Goal: Navigation & Orientation: Find specific page/section

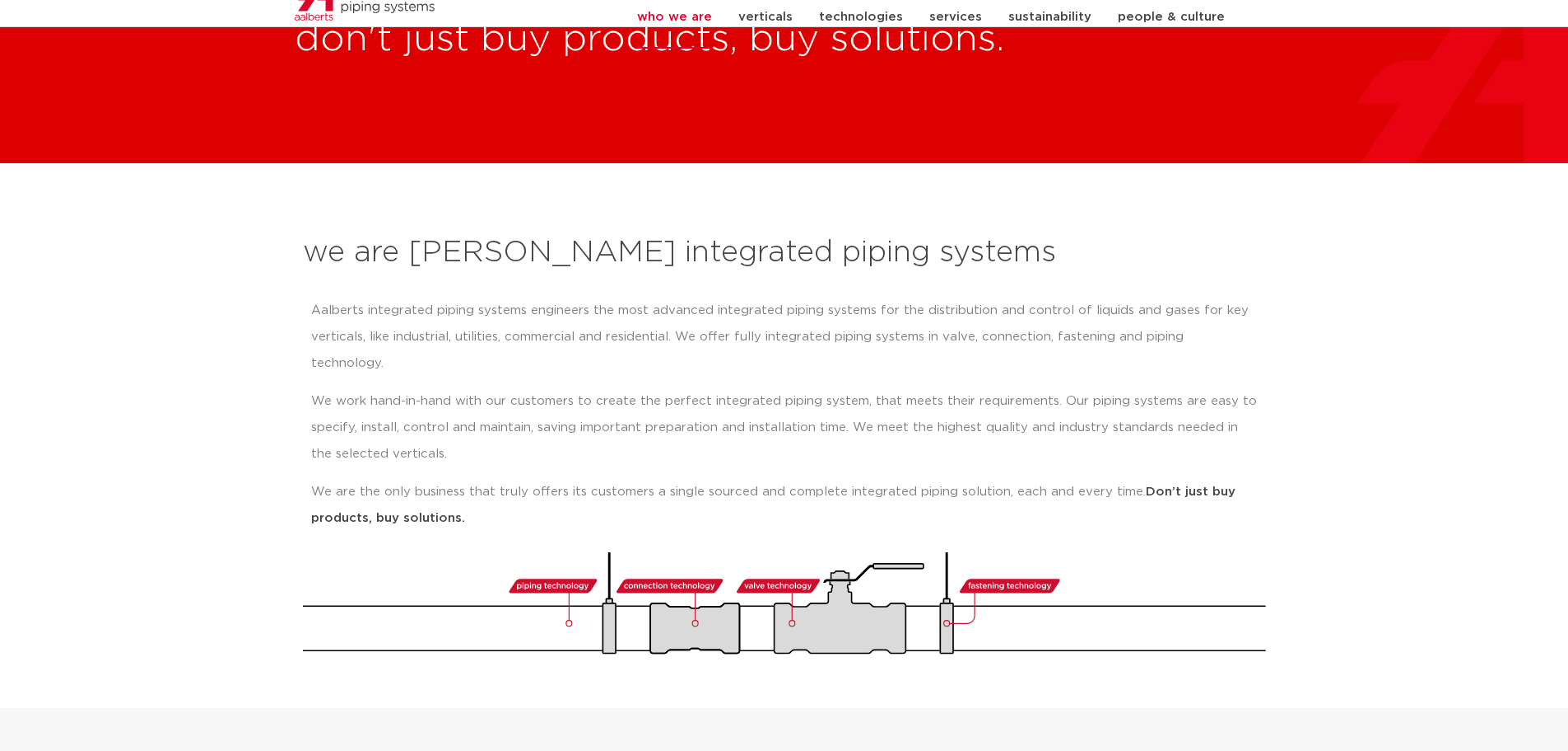
scroll to position [82, 0]
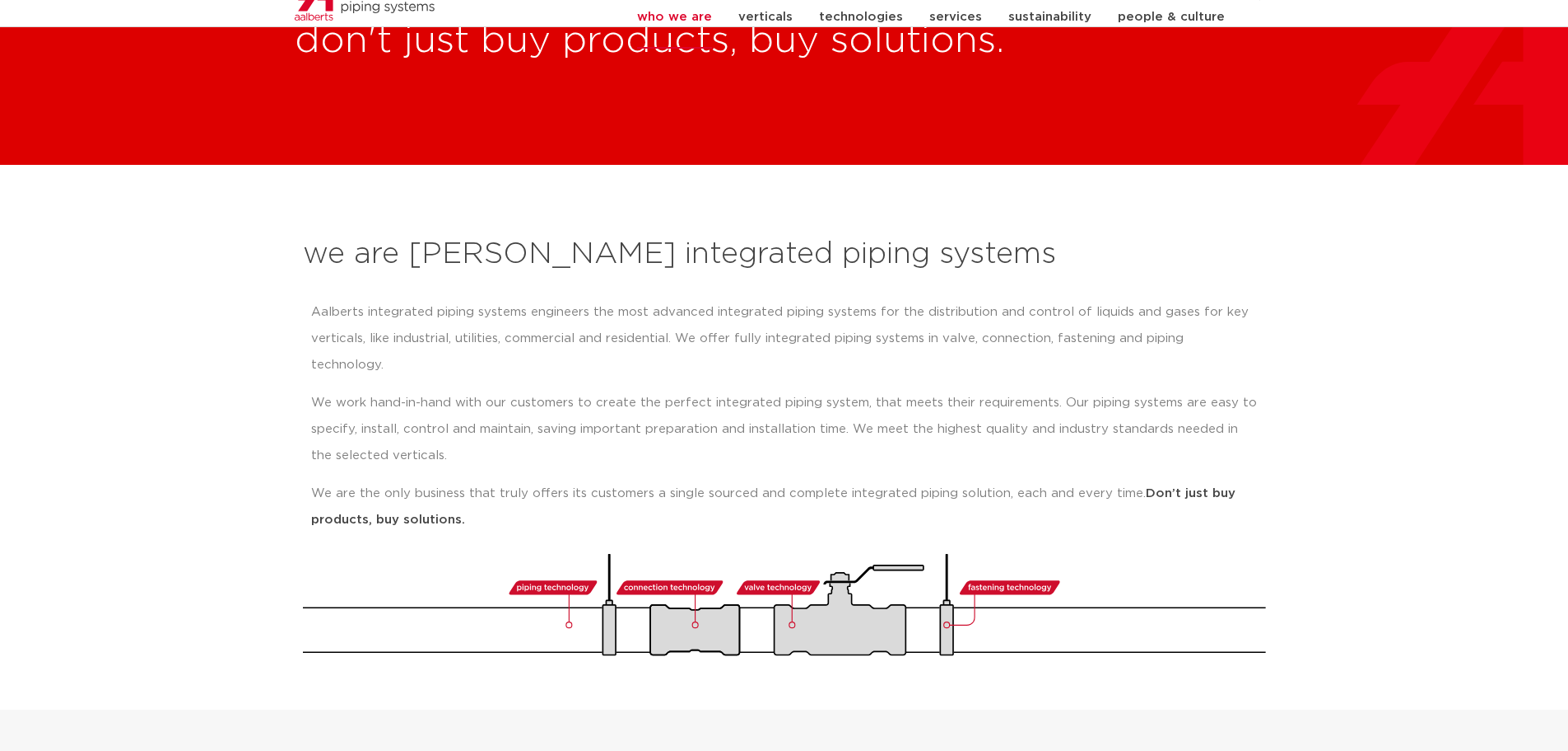
click at [348, 300] on p "Aalberts integrated piping systems engineers the most advanced integrated pipin…" at bounding box center [785, 338] width 947 height 79
click at [425, 302] on p "Aalberts integrated piping systems engineers the most advanced integrated pipin…" at bounding box center [785, 338] width 947 height 79
click at [500, 311] on p "Aalberts integrated piping systems engineers the most advanced integrated pipin…" at bounding box center [785, 338] width 947 height 79
click at [510, 311] on p "Aalberts integrated piping systems engineers the most advanced integrated pipin…" at bounding box center [785, 338] width 947 height 79
click at [549, 308] on p "Aalberts integrated piping systems engineers the most advanced integrated pipin…" at bounding box center [785, 338] width 947 height 79
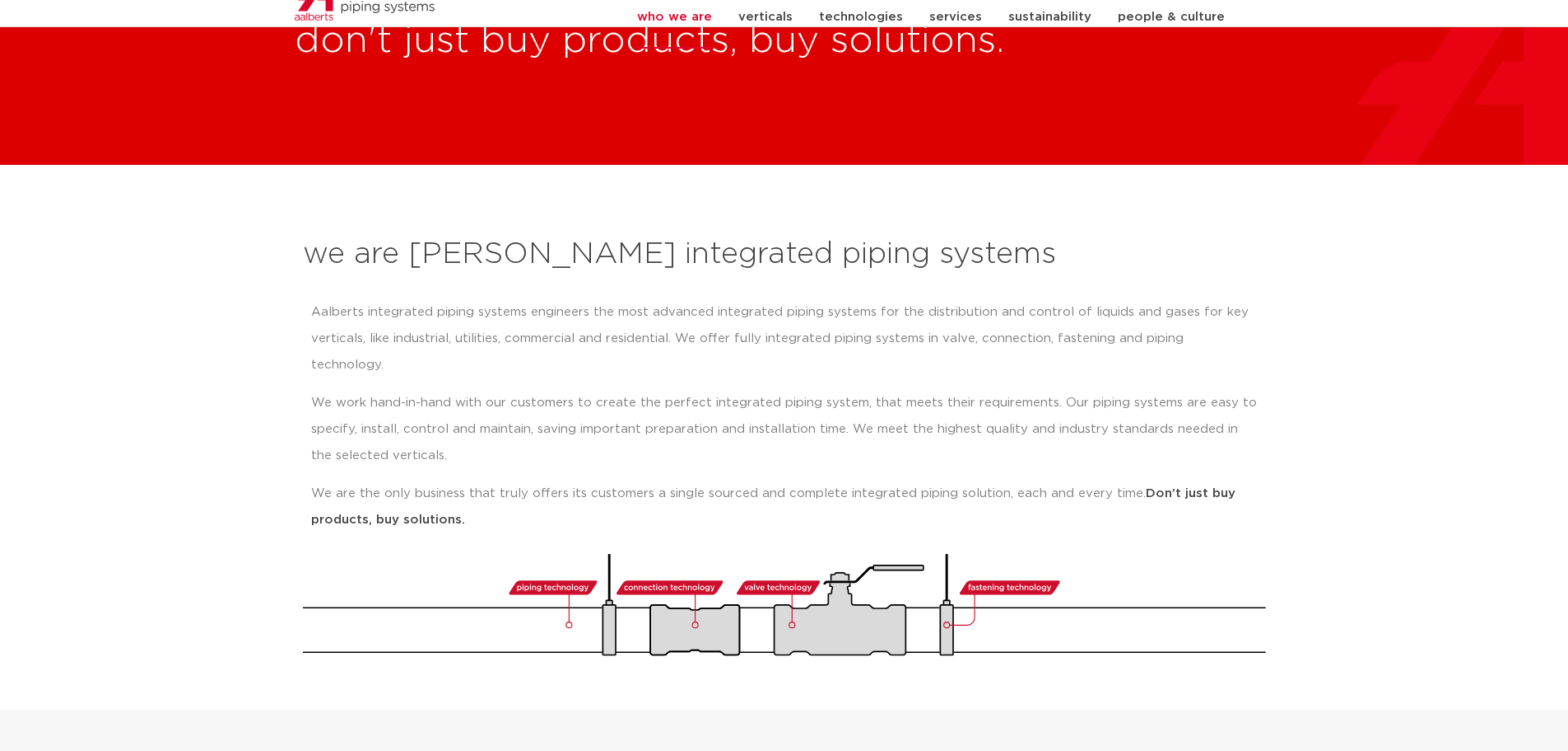
click at [564, 308] on p "Aalberts integrated piping systems engineers the most advanced integrated pipin…" at bounding box center [785, 338] width 947 height 79
click at [564, 306] on p "Aalberts integrated piping systems engineers the most advanced integrated pipin…" at bounding box center [785, 338] width 947 height 79
click at [622, 311] on p "Aalberts integrated piping systems engineers the most advanced integrated pipin…" at bounding box center [785, 338] width 947 height 79
click at [665, 311] on p "Aalberts integrated piping systems engineers the most advanced integrated pipin…" at bounding box center [785, 338] width 947 height 79
click at [703, 311] on p "Aalberts integrated piping systems engineers the most advanced integrated pipin…" at bounding box center [785, 338] width 947 height 79
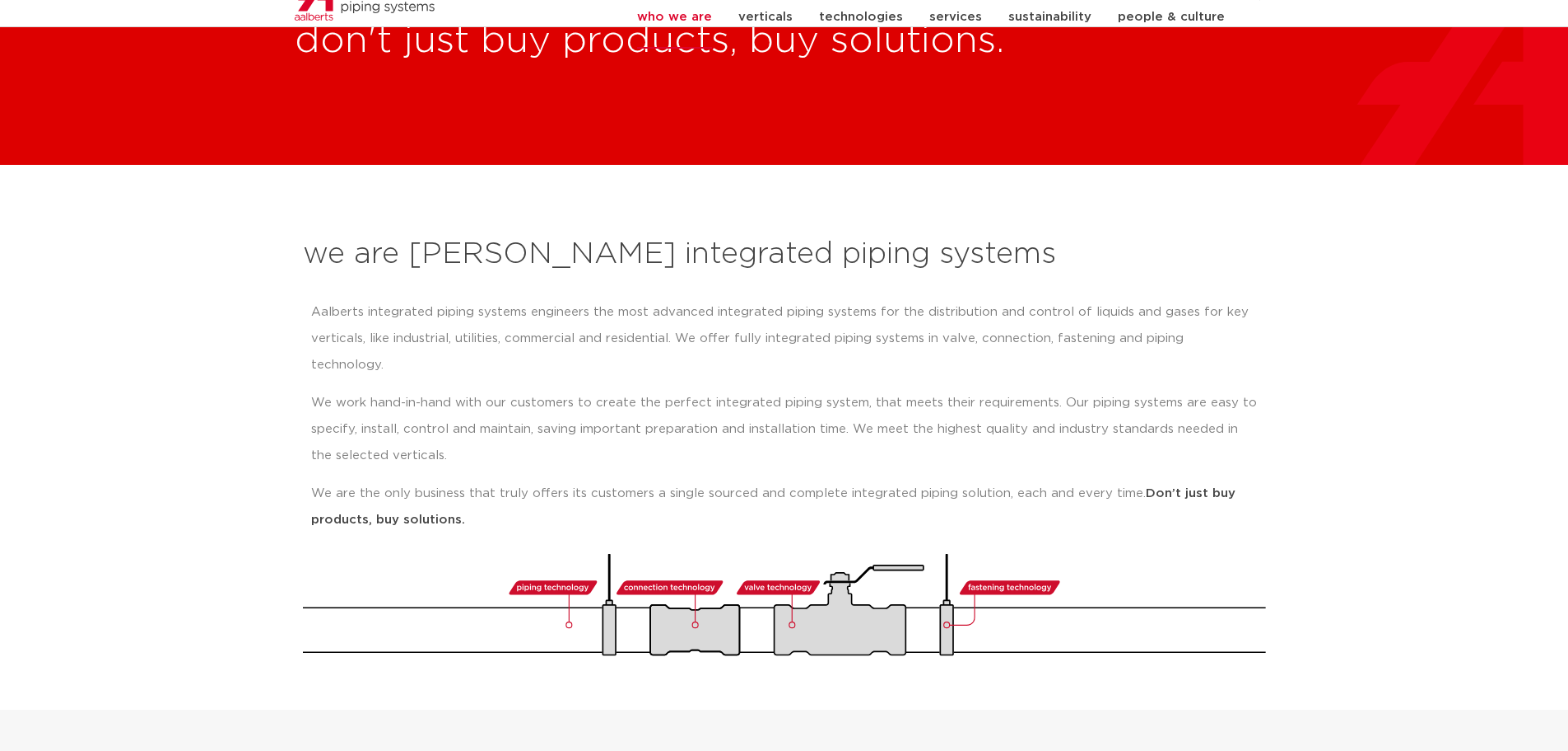
drag, startPoint x: 709, startPoint y: 311, endPoint x: 742, endPoint y: 311, distance: 33.0
click at [711, 311] on p "Aalberts integrated piping systems engineers the most advanced integrated pipin…" at bounding box center [785, 338] width 947 height 79
click at [742, 311] on p "Aalberts integrated piping systems engineers the most advanced integrated pipin…" at bounding box center [785, 338] width 947 height 79
click at [765, 311] on p "Aalberts integrated piping systems engineers the most advanced integrated pipin…" at bounding box center [785, 338] width 947 height 79
click at [801, 311] on p "Aalberts integrated piping systems engineers the most advanced integrated pipin…" at bounding box center [785, 338] width 947 height 79
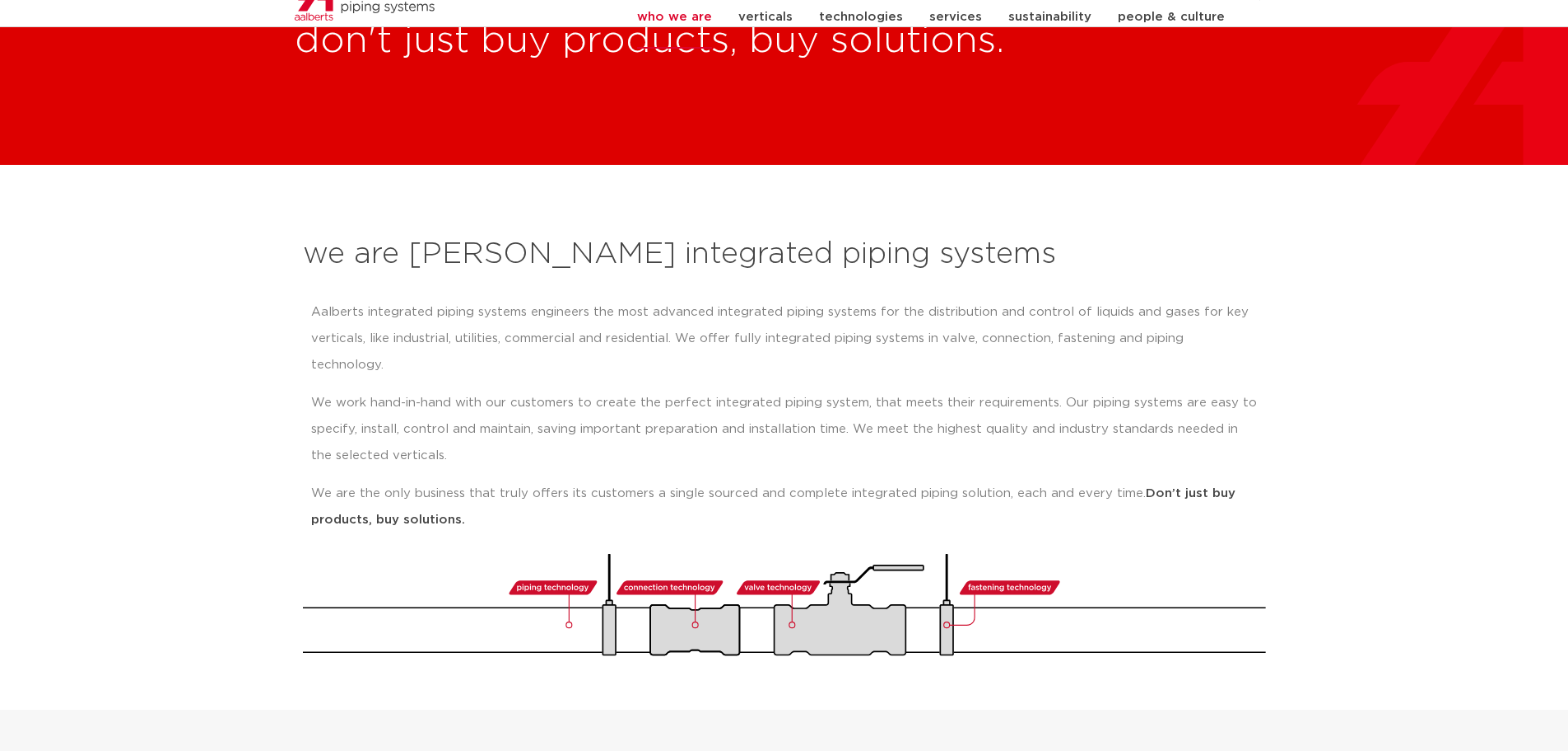
click at [846, 315] on p "Aalberts integrated piping systems engineers the most advanced integrated pipin…" at bounding box center [785, 338] width 947 height 79
click at [870, 315] on p "Aalberts integrated piping systems engineers the most advanced integrated pipin…" at bounding box center [785, 338] width 947 height 79
click at [885, 315] on p "Aalberts integrated piping systems engineers the most advanced integrated pipin…" at bounding box center [785, 338] width 947 height 79
click at [910, 315] on p "Aalberts integrated piping systems engineers the most advanced integrated pipin…" at bounding box center [785, 338] width 947 height 79
click at [938, 315] on p "Aalberts integrated piping systems engineers the most advanced integrated pipin…" at bounding box center [785, 338] width 947 height 79
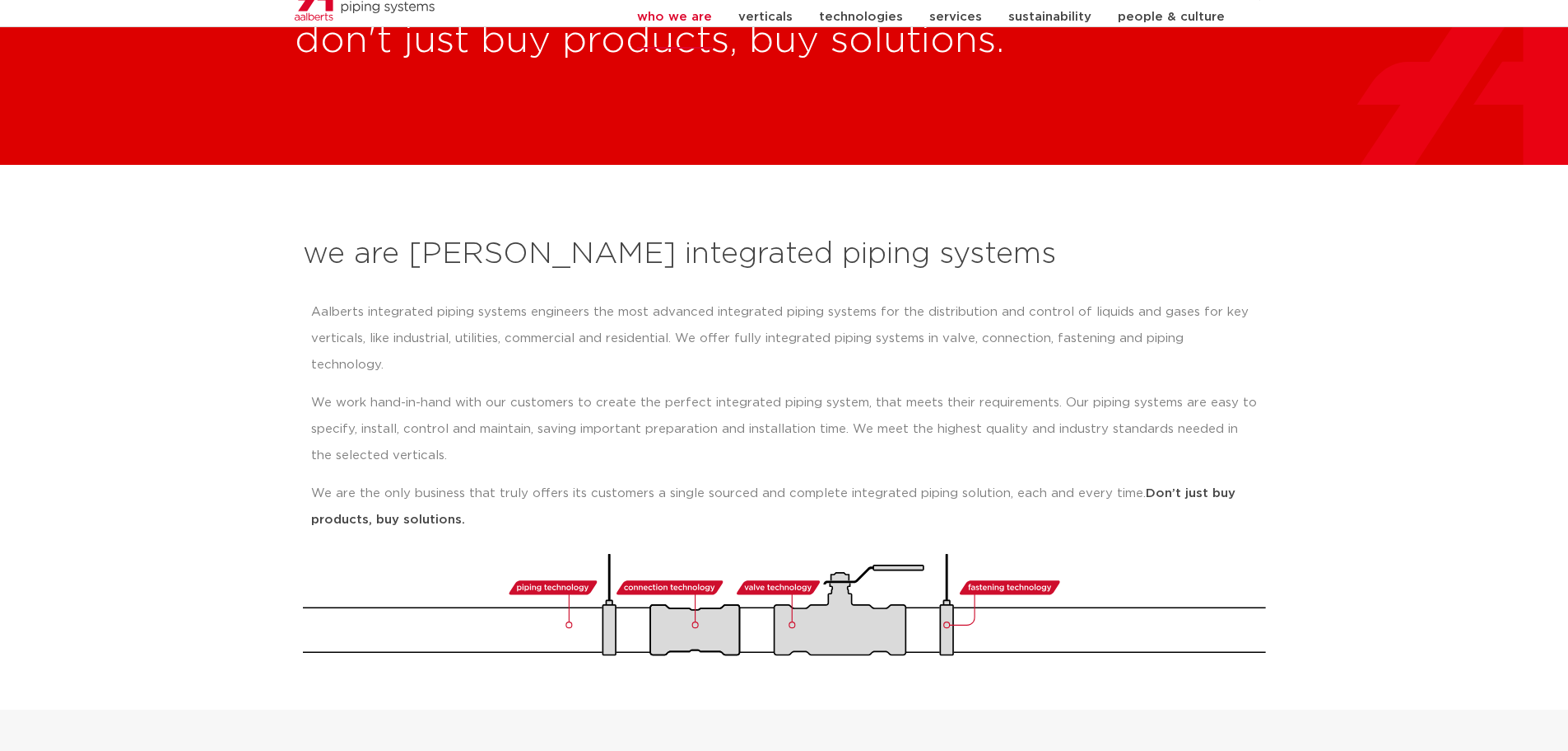
click at [957, 313] on p "Aalberts integrated piping systems engineers the most advanced integrated pipin…" at bounding box center [785, 338] width 947 height 79
click at [987, 313] on p "Aalberts integrated piping systems engineers the most advanced integrated pipin…" at bounding box center [785, 338] width 947 height 79
click at [1028, 315] on p "Aalberts integrated piping systems engineers the most advanced integrated pipin…" at bounding box center [785, 338] width 947 height 79
click at [1063, 315] on p "Aalberts integrated piping systems engineers the most advanced integrated pipin…" at bounding box center [785, 338] width 947 height 79
click at [1107, 319] on p "Aalberts integrated piping systems engineers the most advanced integrated pipin…" at bounding box center [785, 338] width 947 height 79
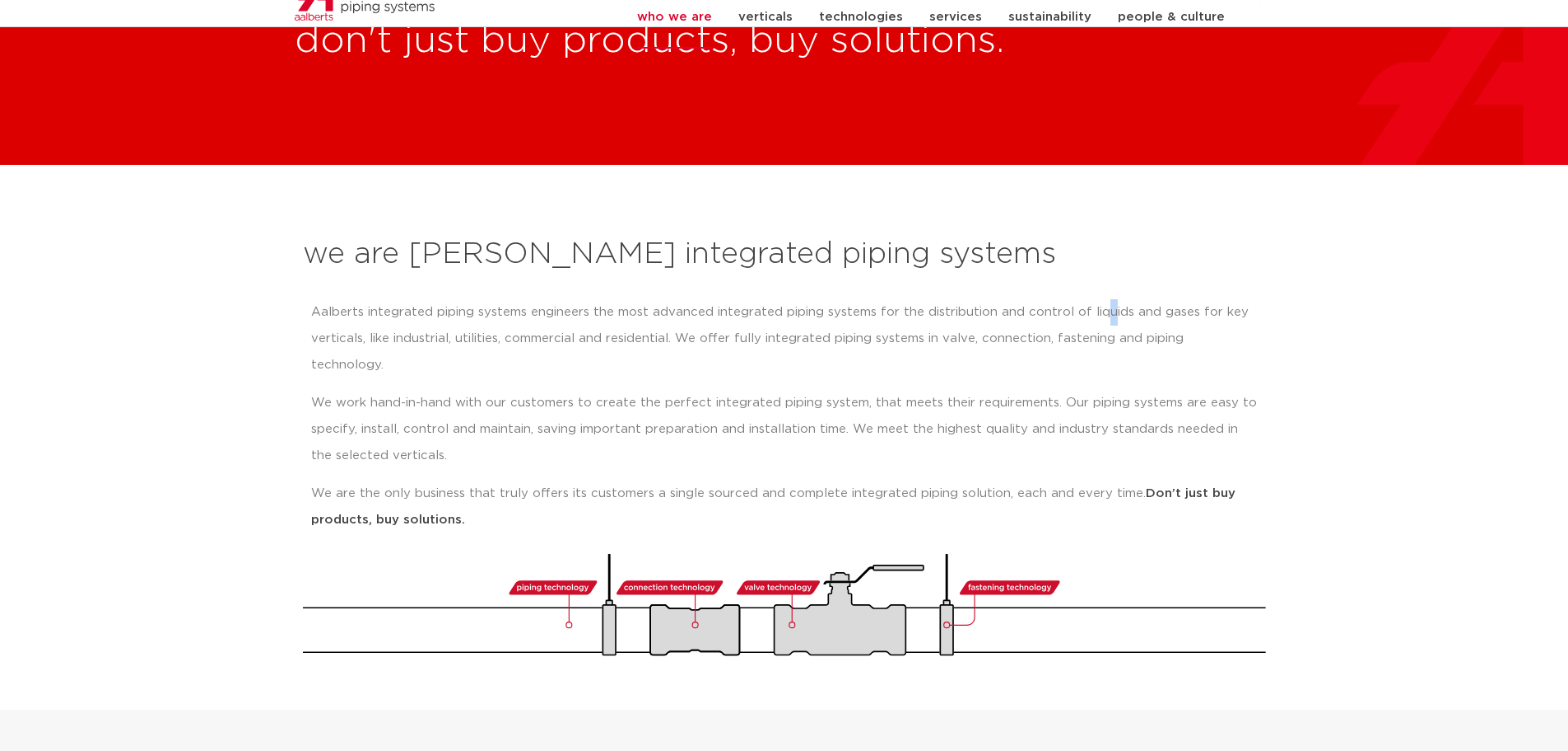
click at [1107, 319] on p "Aalberts integrated piping systems engineers the most advanced integrated pipin…" at bounding box center [785, 338] width 947 height 79
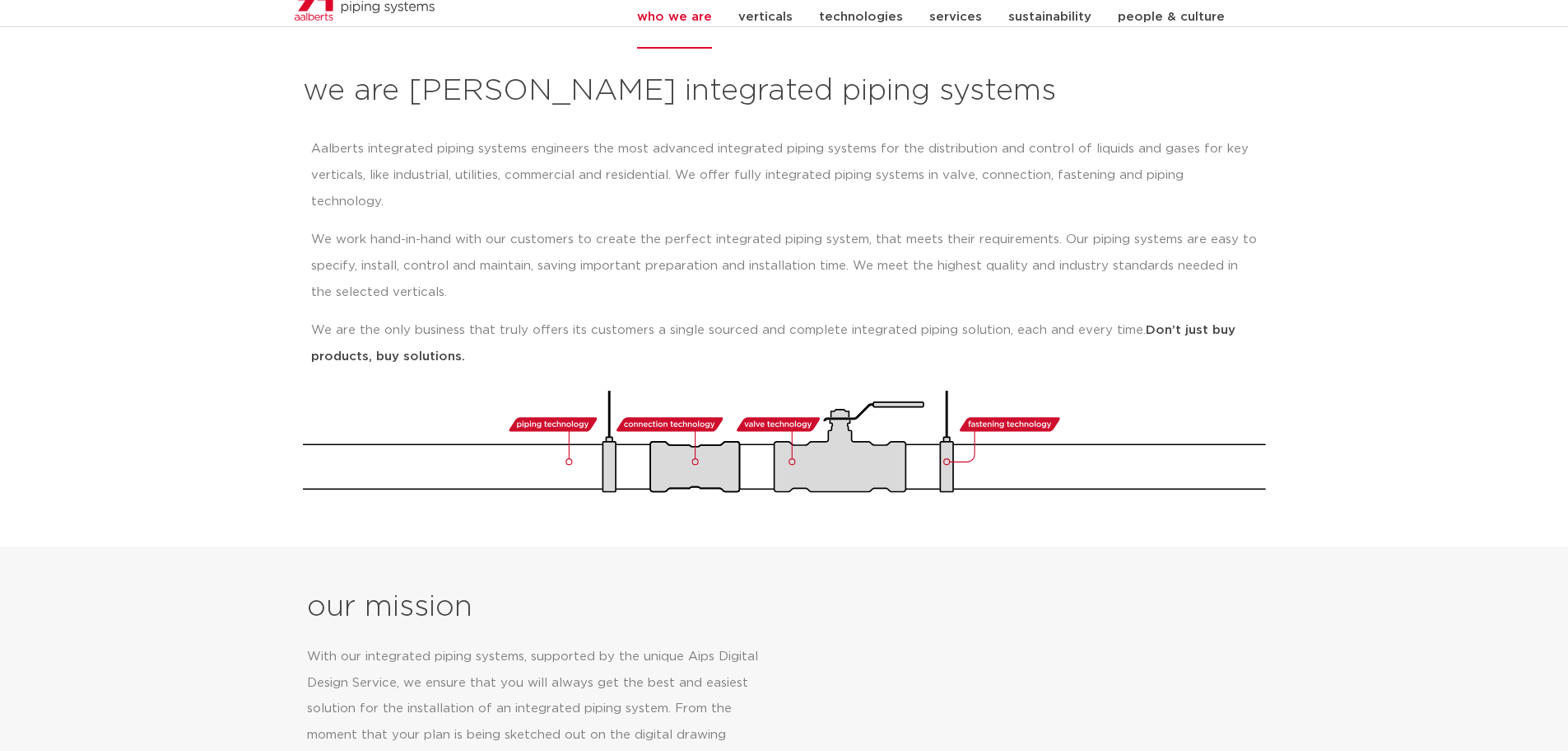
scroll to position [247, 0]
click at [393, 167] on p "Aalberts integrated piping systems engineers the most advanced integrated pipin…" at bounding box center [785, 173] width 947 height 79
drag, startPoint x: 468, startPoint y: 162, endPoint x: 491, endPoint y: 167, distance: 23.5
click at [468, 162] on p "Aalberts integrated piping systems engineers the most advanced integrated pipin…" at bounding box center [785, 173] width 947 height 79
drag, startPoint x: 491, startPoint y: 167, endPoint x: 538, endPoint y: 173, distance: 47.4
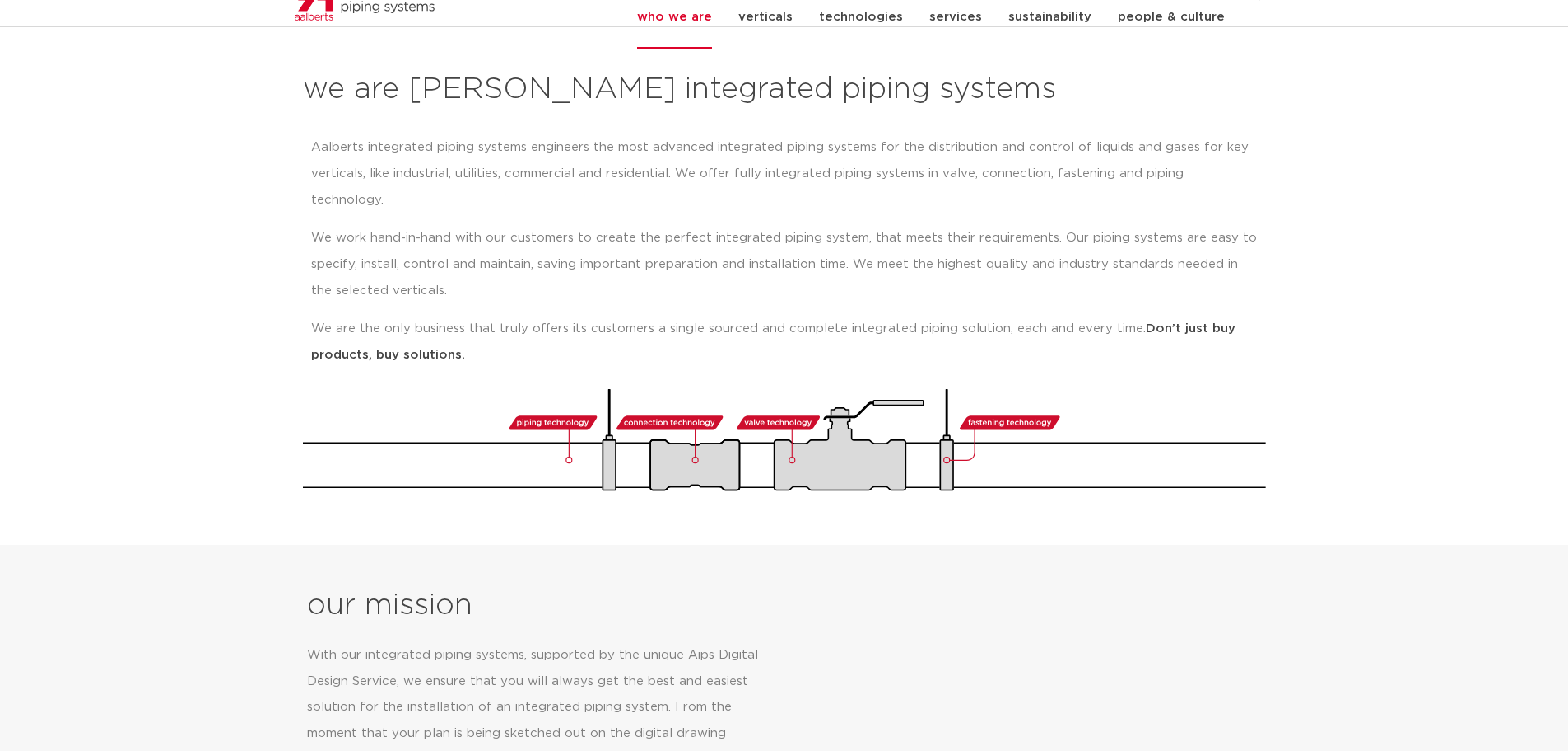
click at [492, 167] on p "Aalberts integrated piping systems engineers the most advanced integrated pipin…" at bounding box center [785, 173] width 947 height 79
click at [539, 173] on p "Aalberts integrated piping systems engineers the most advanced integrated pipin…" at bounding box center [785, 173] width 947 height 79
click at [624, 178] on p "Aalberts integrated piping systems engineers the most advanced integrated pipin…" at bounding box center [785, 173] width 947 height 79
drag, startPoint x: 707, startPoint y: 178, endPoint x: 737, endPoint y: 178, distance: 30.0
click at [708, 178] on p "Aalberts integrated piping systems engineers the most advanced integrated pipin…" at bounding box center [785, 173] width 947 height 79
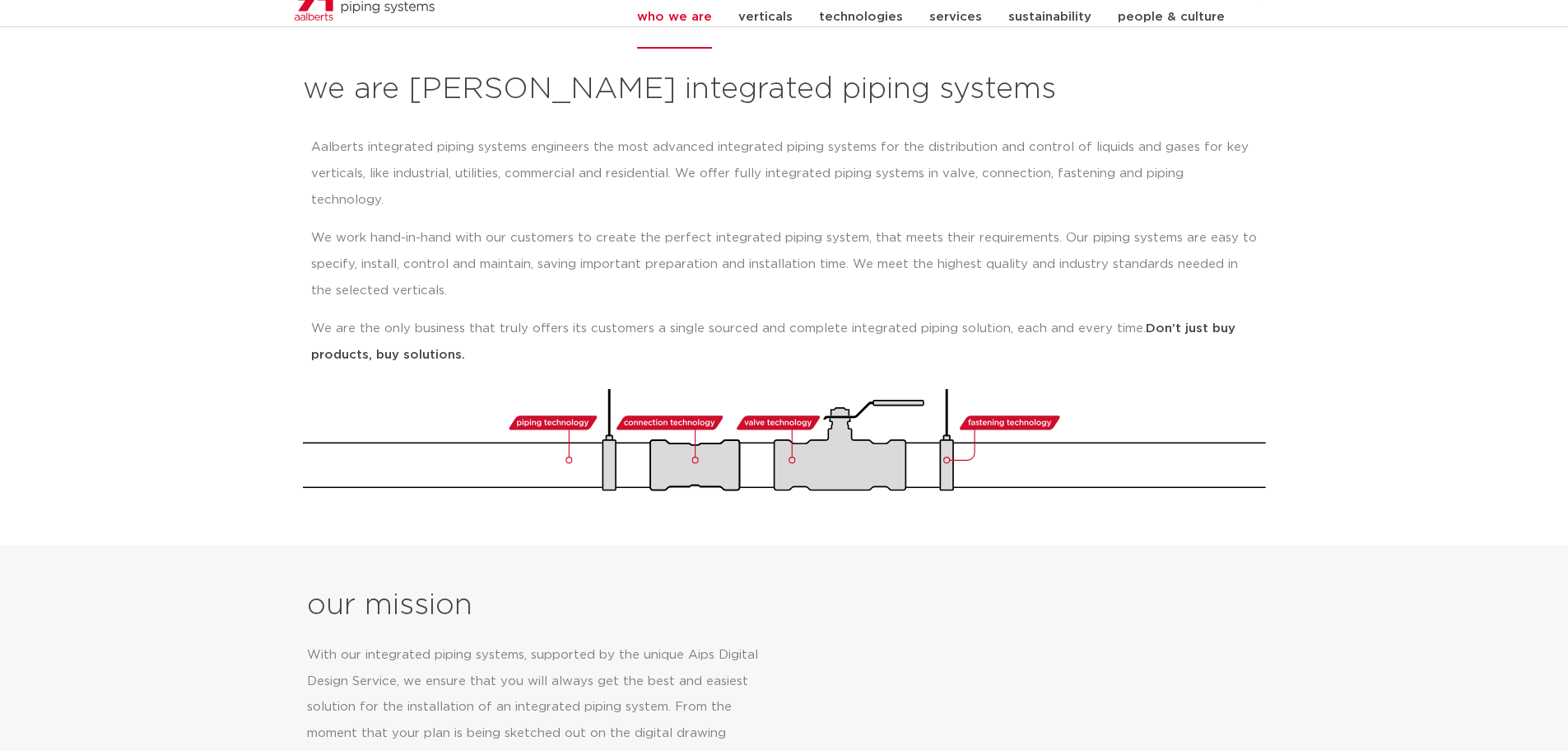
click at [768, 173] on p "Aalberts integrated piping systems engineers the most advanced integrated pipin…" at bounding box center [785, 173] width 947 height 79
click at [806, 171] on p "Aalberts integrated piping systems engineers the most advanced integrated pipin…" at bounding box center [785, 173] width 947 height 79
click at [835, 171] on p "Aalberts integrated piping systems engineers the most advanced integrated pipin…" at bounding box center [785, 173] width 947 height 79
click at [868, 173] on p "Aalberts integrated piping systems engineers the most advanced integrated pipin…" at bounding box center [785, 173] width 947 height 79
click at [908, 175] on p "Aalberts integrated piping systems engineers the most advanced integrated pipin…" at bounding box center [785, 173] width 947 height 79
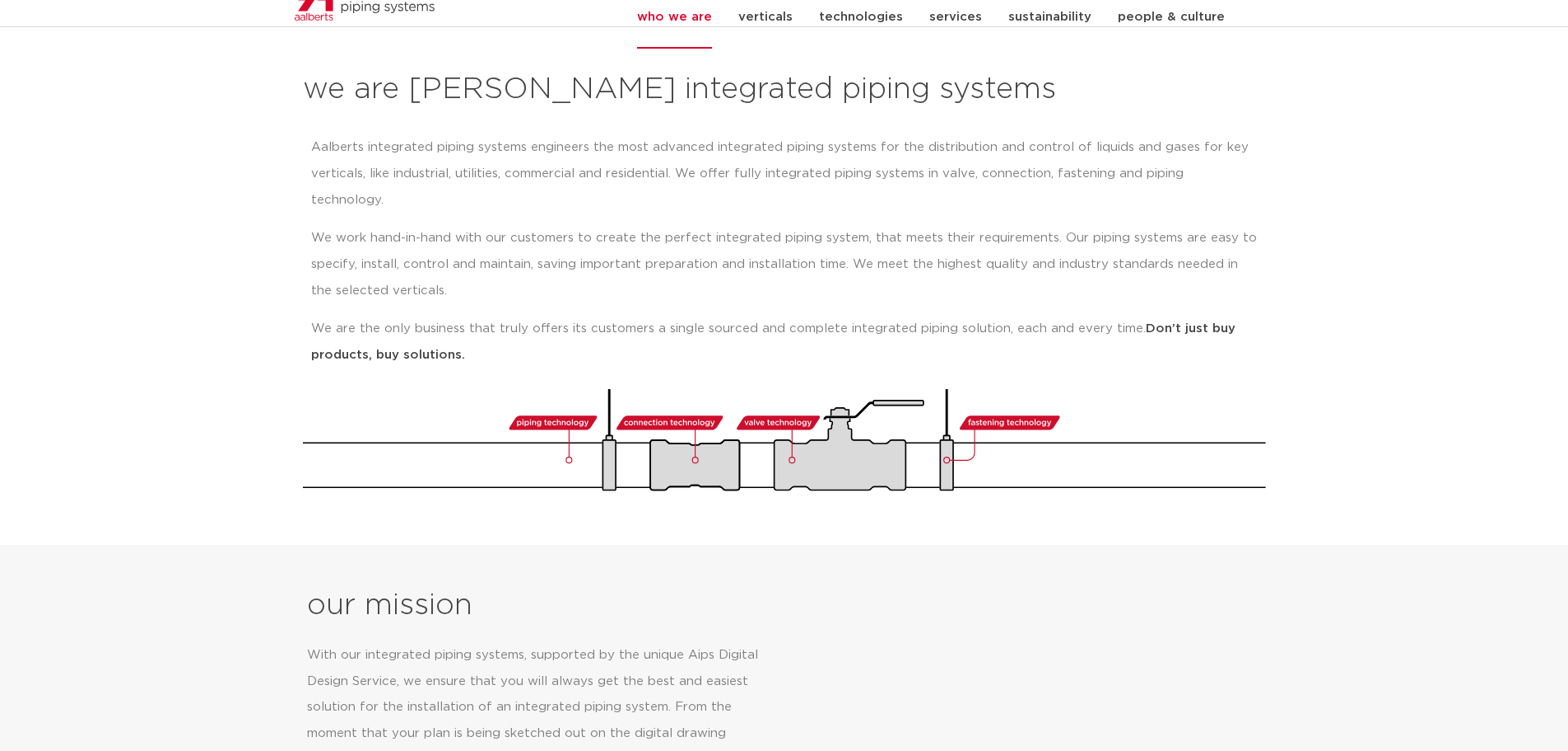
click at [931, 177] on p "Aalberts integrated piping systems engineers the most advanced integrated pipin…" at bounding box center [785, 173] width 947 height 79
click at [970, 178] on p "Aalberts integrated piping systems engineers the most advanced integrated pipin…" at bounding box center [785, 173] width 947 height 79
click at [1006, 178] on p "Aalberts integrated piping systems engineers the most advanced integrated pipin…" at bounding box center [785, 173] width 947 height 79
click at [1023, 178] on p "Aalberts integrated piping systems engineers the most advanced integrated pipin…" at bounding box center [785, 173] width 947 height 79
click at [1072, 178] on p "Aalberts integrated piping systems engineers the most advanced integrated pipin…" at bounding box center [785, 173] width 947 height 79
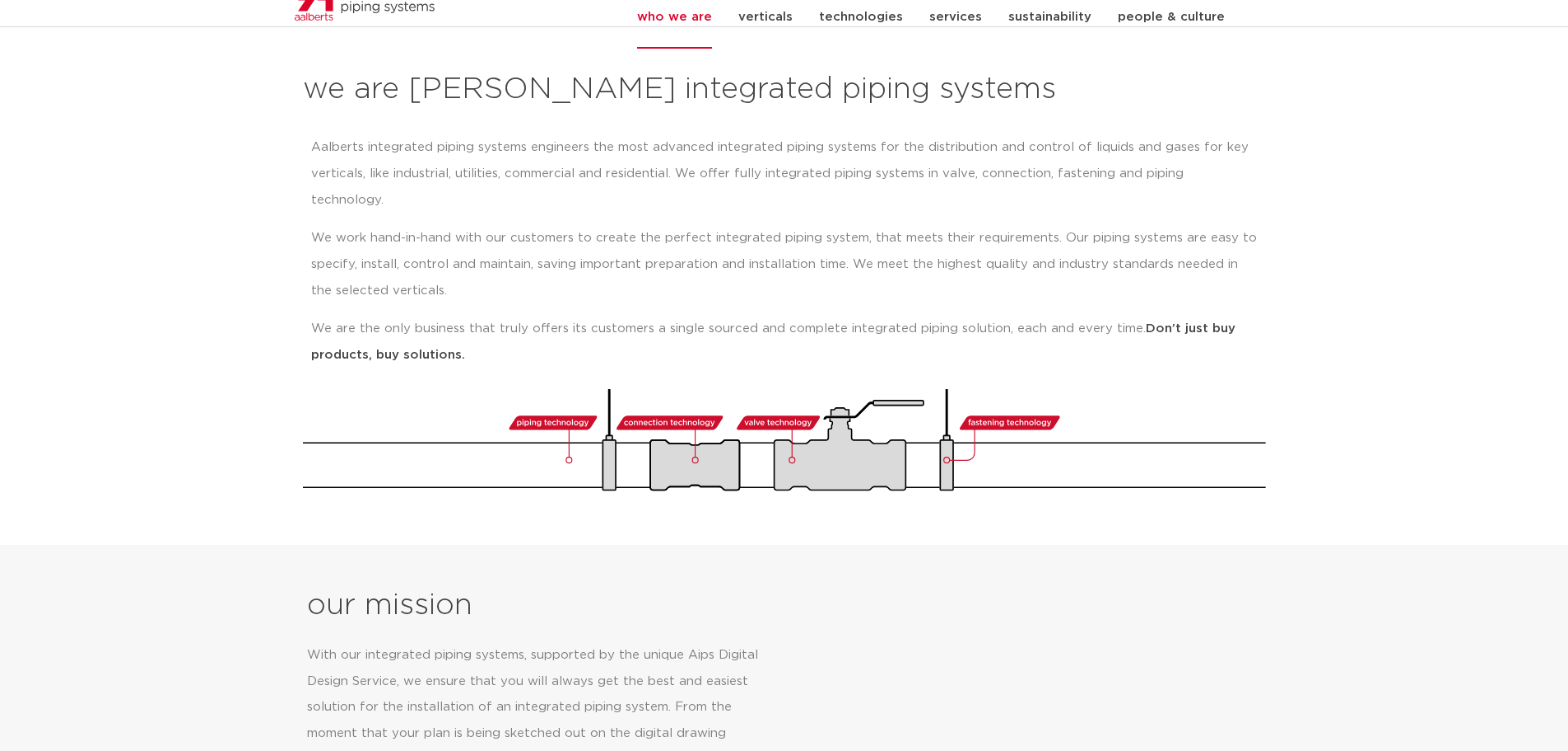
click at [1081, 178] on p "Aalberts integrated piping systems engineers the most advanced integrated pipin…" at bounding box center [785, 173] width 947 height 79
click at [1086, 178] on p "Aalberts integrated piping systems engineers the most advanced integrated pipin…" at bounding box center [785, 173] width 947 height 79
click at [624, 265] on p "We work hand-in-hand with our customers to create the perfect integrated piping…" at bounding box center [785, 264] width 947 height 79
click at [404, 225] on p "We work hand-in-hand with our customers to create the perfect integrated piping…" at bounding box center [785, 264] width 947 height 79
click at [491, 225] on p "We work hand-in-hand with our customers to create the perfect integrated piping…" at bounding box center [785, 264] width 947 height 79
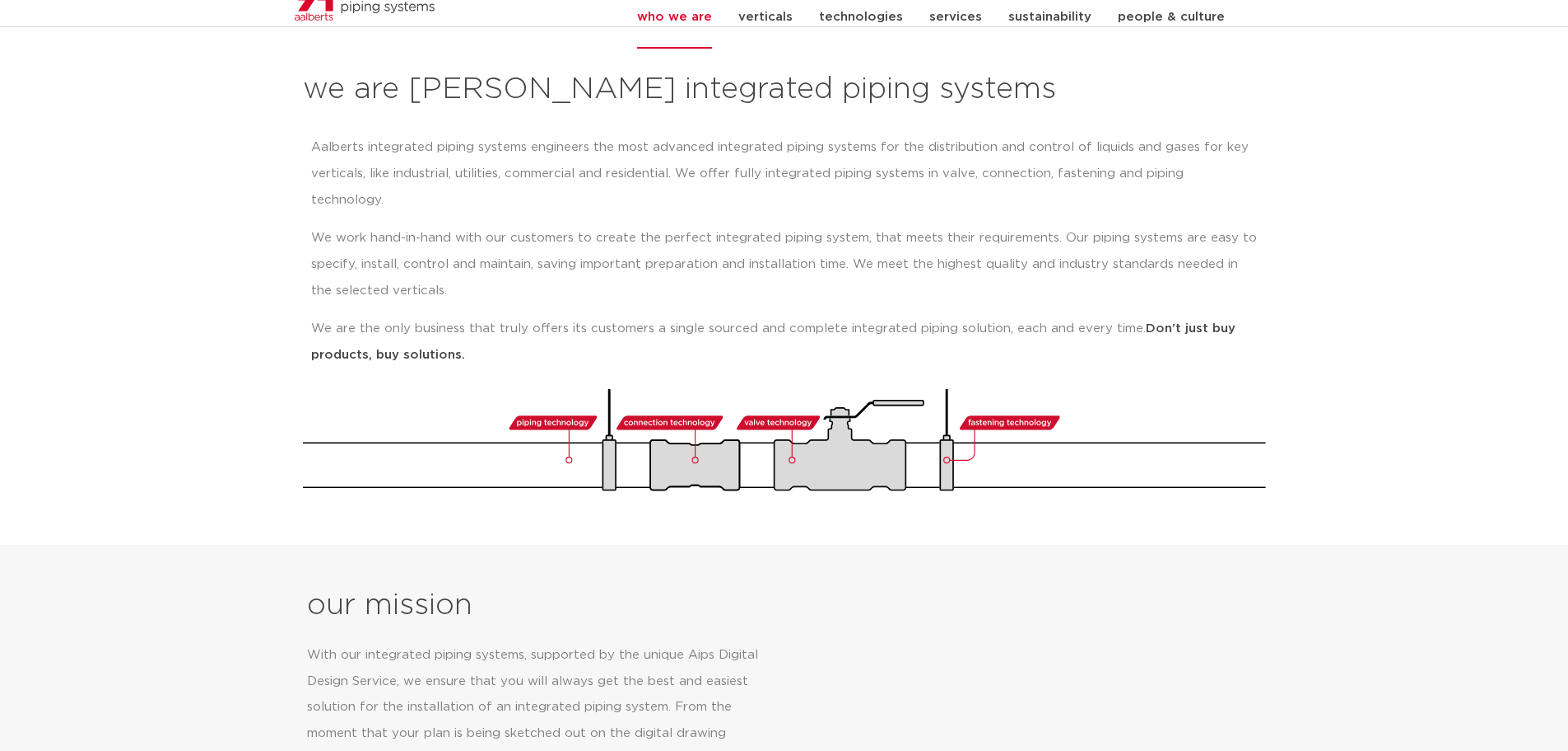
click at [557, 225] on p "We work hand-in-hand with our customers to create the perfect integrated piping…" at bounding box center [785, 264] width 947 height 79
click at [601, 225] on p "We work hand-in-hand with our customers to create the perfect integrated piping…" at bounding box center [785, 264] width 947 height 79
click at [635, 225] on p "We work hand-in-hand with our customers to create the perfect integrated piping…" at bounding box center [785, 264] width 947 height 79
click at [692, 225] on p "We work hand-in-hand with our customers to create the perfect integrated piping…" at bounding box center [785, 264] width 947 height 79
click at [712, 225] on p "We work hand-in-hand with our customers to create the perfect integrated piping…" at bounding box center [785, 264] width 947 height 79
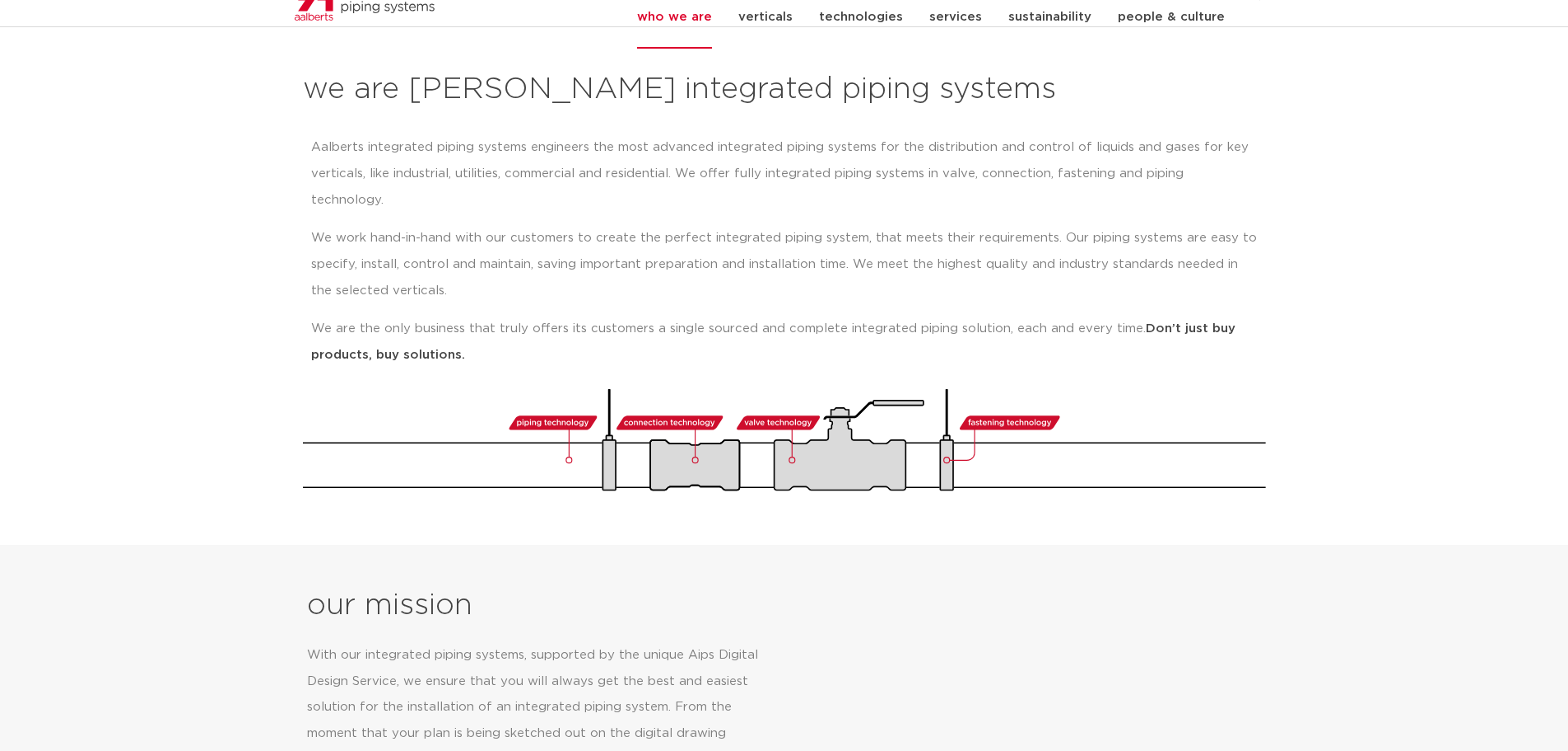
click at [741, 225] on p "We work hand-in-hand with our customers to create the perfect integrated piping…" at bounding box center [785, 264] width 947 height 79
click at [787, 225] on p "We work hand-in-hand with our customers to create the perfect integrated piping…" at bounding box center [785, 264] width 947 height 79
click at [810, 225] on p "We work hand-in-hand with our customers to create the perfect integrated piping…" at bounding box center [785, 264] width 947 height 79
click at [837, 225] on p "We work hand-in-hand with our customers to create the perfect integrated piping…" at bounding box center [785, 264] width 947 height 79
click at [876, 225] on p "We work hand-in-hand with our customers to create the perfect integrated piping…" at bounding box center [785, 264] width 947 height 79
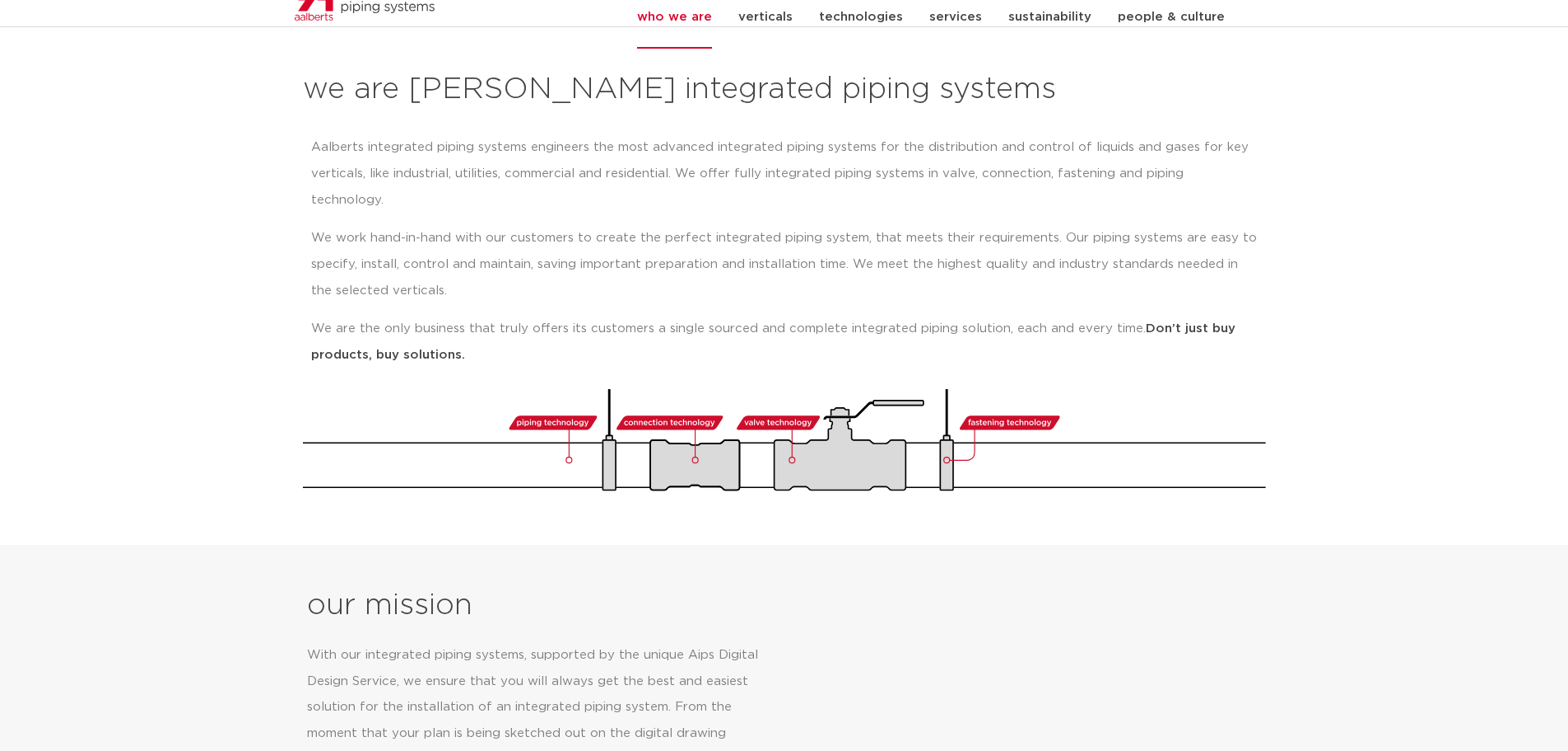
click at [899, 225] on p "We work hand-in-hand with our customers to create the perfect integrated piping…" at bounding box center [785, 264] width 947 height 79
click at [1017, 225] on p "We work hand-in-hand with our customers to create the perfect integrated piping…" at bounding box center [785, 264] width 947 height 79
click at [1112, 225] on p "We work hand-in-hand with our customers to create the perfect integrated piping…" at bounding box center [785, 264] width 947 height 79
click at [1192, 225] on p "We work hand-in-hand with our customers to create the perfect integrated piping…" at bounding box center [785, 264] width 947 height 79
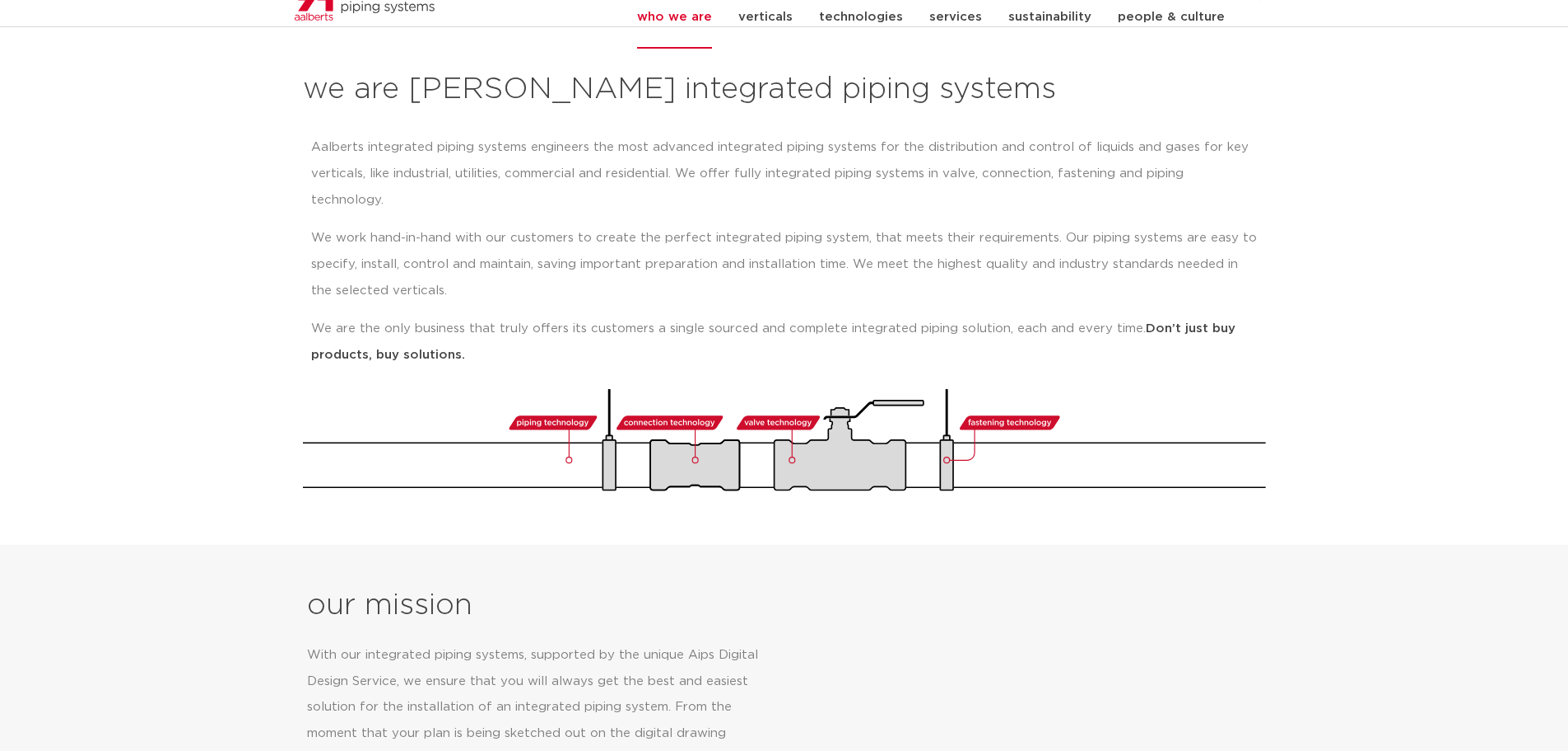
click at [367, 246] on p "We work hand-in-hand with our customers to create the perfect integrated piping…" at bounding box center [785, 264] width 947 height 79
click at [409, 238] on p "We work hand-in-hand with our customers to create the perfect integrated piping…" at bounding box center [785, 264] width 947 height 79
click at [338, 241] on p "We work hand-in-hand with our customers to create the perfect integrated piping…" at bounding box center [785, 264] width 947 height 79
click at [385, 236] on p "We work hand-in-hand with our customers to create the perfect integrated piping…" at bounding box center [785, 264] width 947 height 79
click at [404, 236] on p "We work hand-in-hand with our customers to create the perfect integrated piping…" at bounding box center [785, 264] width 947 height 79
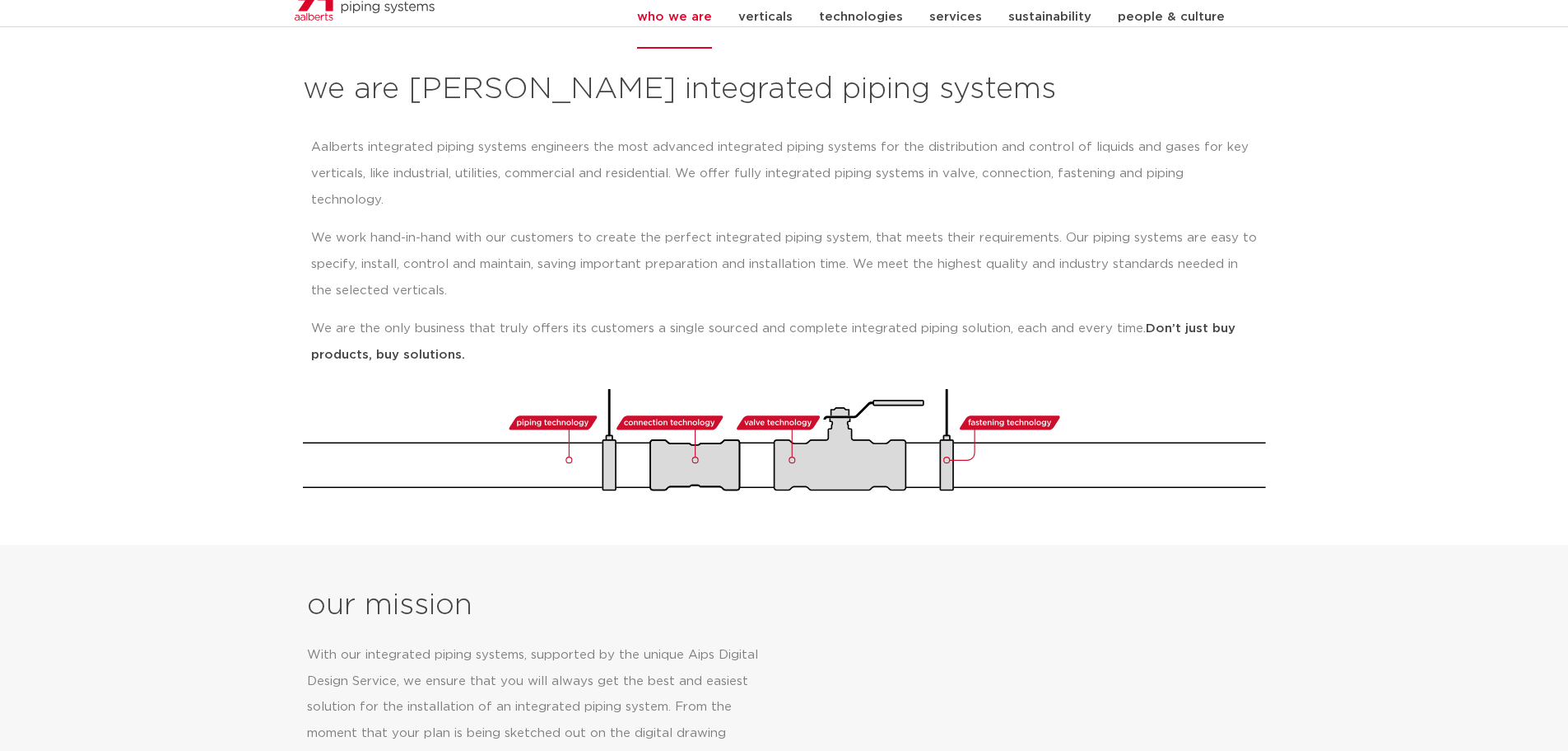
click at [483, 232] on p "We work hand-in-hand with our customers to create the perfect integrated piping…" at bounding box center [785, 264] width 947 height 79
drag, startPoint x: 542, startPoint y: 235, endPoint x: 614, endPoint y: 246, distance: 72.8
click at [543, 235] on p "We work hand-in-hand with our customers to create the perfect integrated piping…" at bounding box center [785, 264] width 947 height 79
click at [614, 246] on p "We work hand-in-hand with our customers to create the perfect integrated piping…" at bounding box center [785, 264] width 947 height 79
drag, startPoint x: 665, startPoint y: 246, endPoint x: 674, endPoint y: 244, distance: 9.2
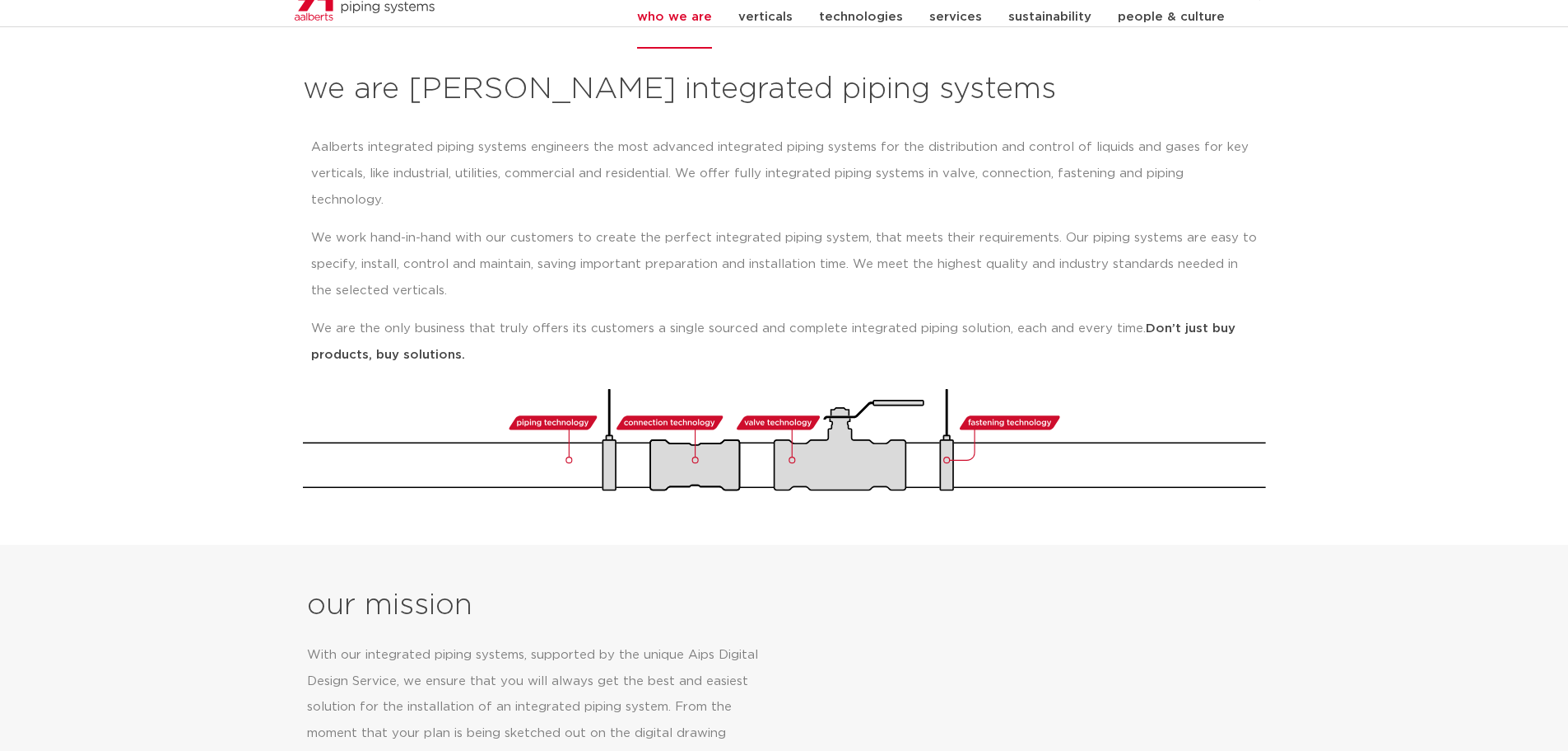
click at [667, 246] on p "We work hand-in-hand with our customers to create the perfect integrated piping…" at bounding box center [785, 264] width 947 height 79
click at [716, 235] on p "We work hand-in-hand with our customers to create the perfect integrated piping…" at bounding box center [785, 264] width 947 height 79
drag, startPoint x: 779, startPoint y: 235, endPoint x: 814, endPoint y: 236, distance: 35.0
click at [780, 235] on p "We work hand-in-hand with our customers to create the perfect integrated piping…" at bounding box center [785, 264] width 947 height 79
click at [833, 236] on p "We work hand-in-hand with our customers to create the perfect integrated piping…" at bounding box center [785, 264] width 947 height 79
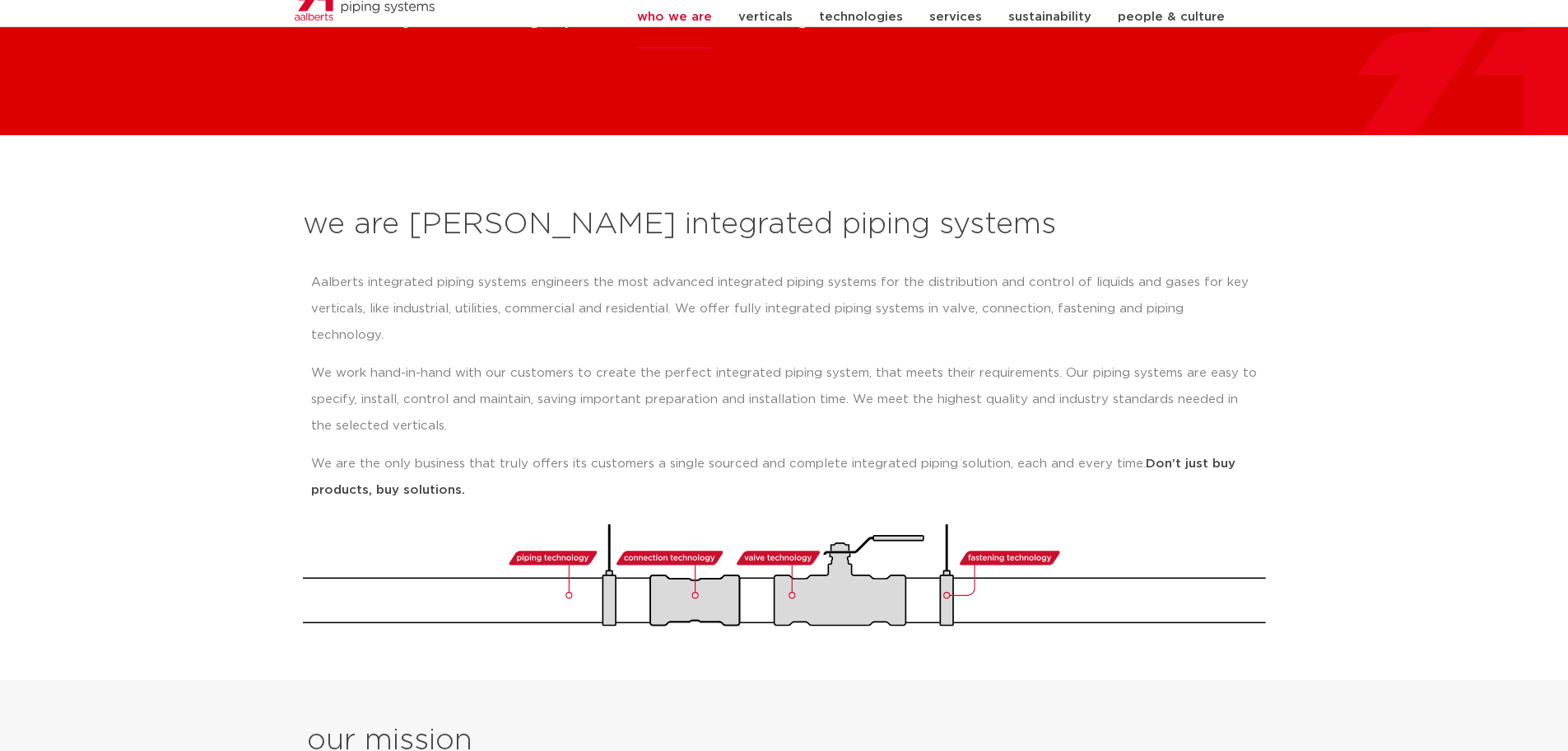
scroll to position [0, 0]
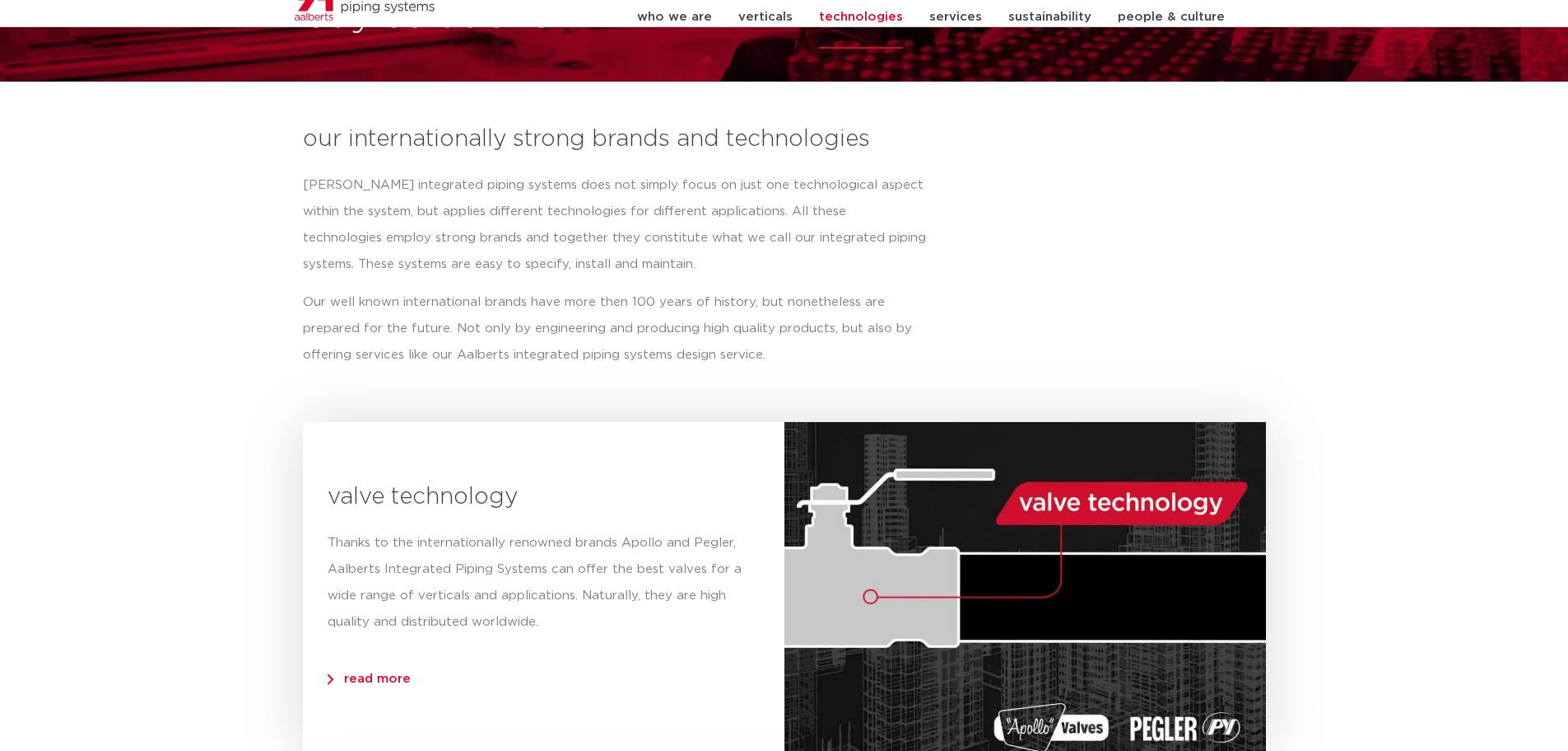
scroll to position [165, 0]
